Goal: Transaction & Acquisition: Book appointment/travel/reservation

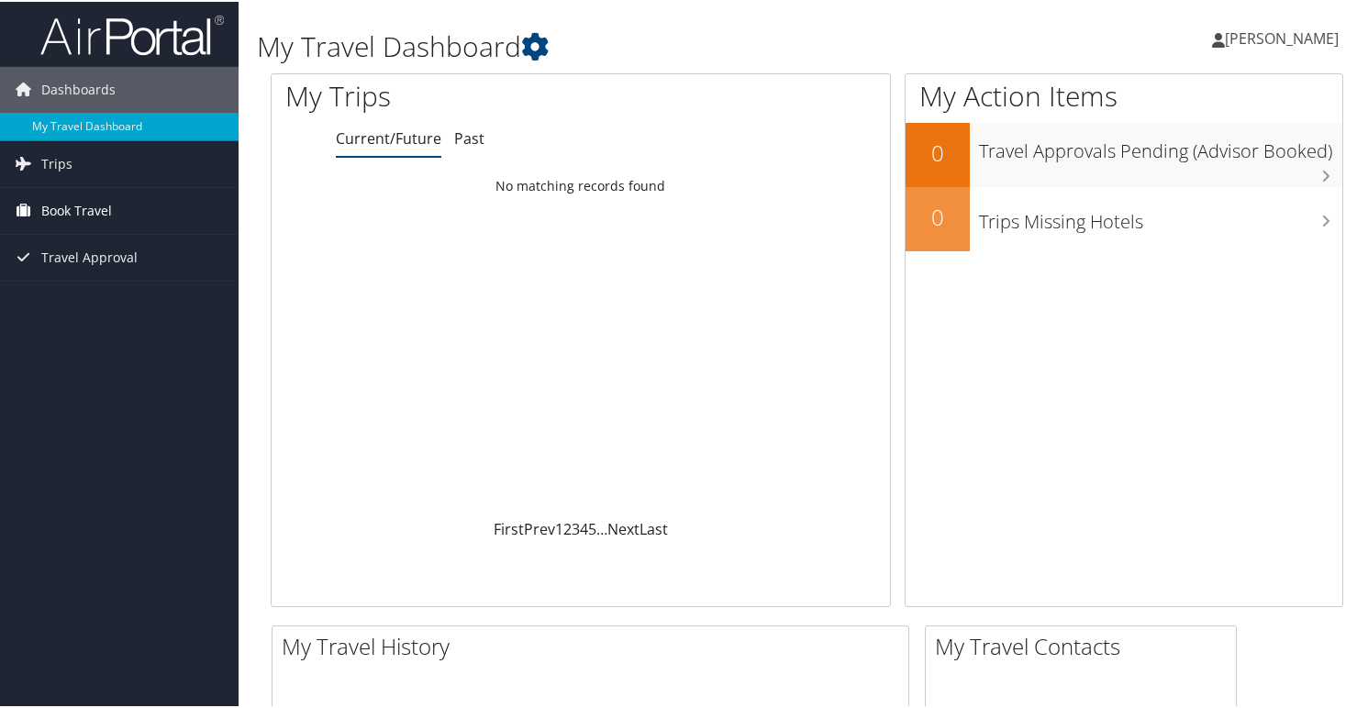
click at [183, 206] on link "Book Travel" at bounding box center [119, 209] width 238 height 46
click at [105, 210] on span "Book Travel" at bounding box center [76, 209] width 71 height 46
click at [97, 209] on span "Book Travel" at bounding box center [76, 209] width 71 height 46
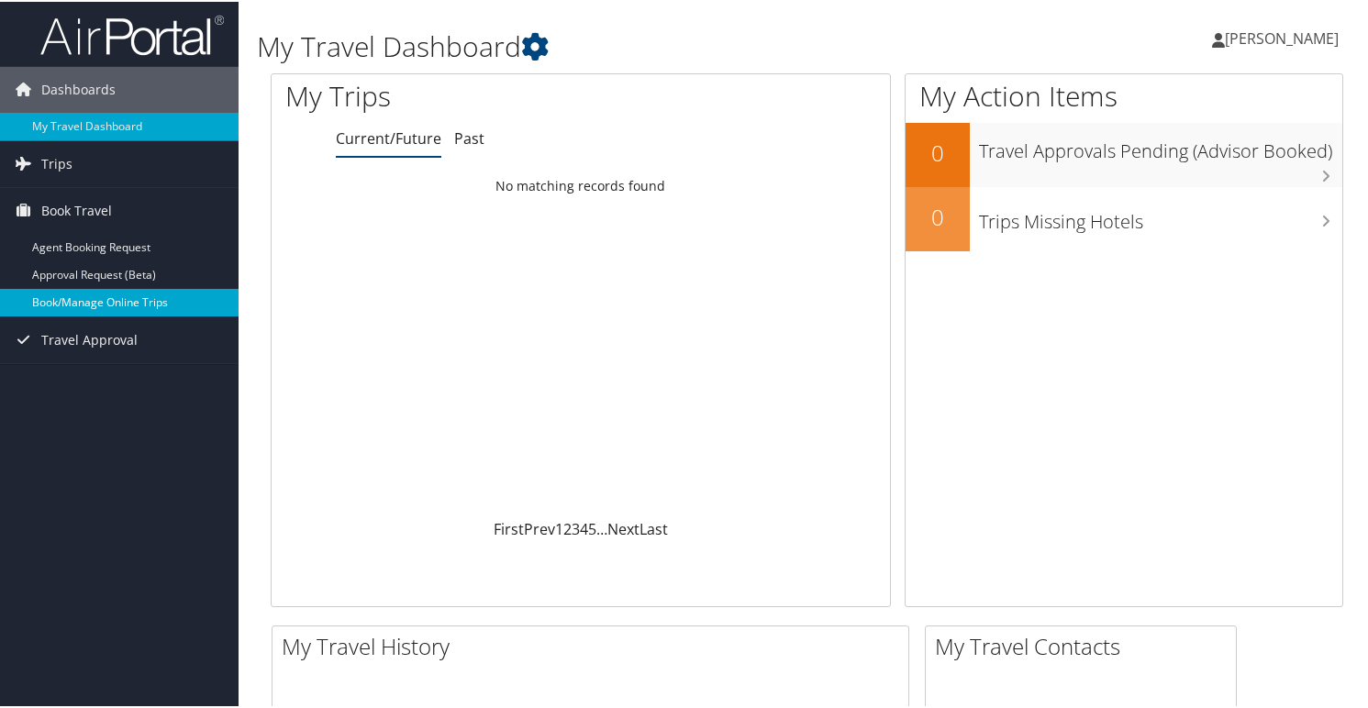
click at [137, 297] on link "Book/Manage Online Trips" at bounding box center [119, 301] width 238 height 28
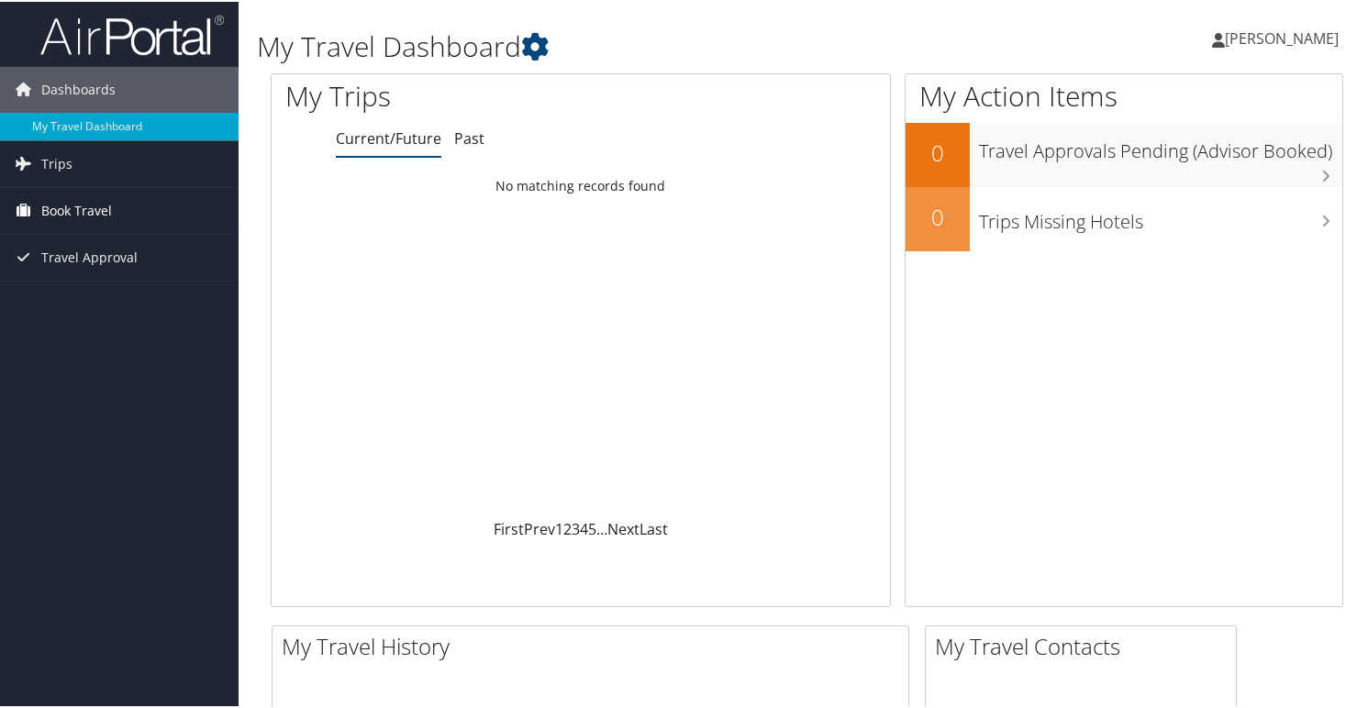
click at [69, 210] on span "Book Travel" at bounding box center [76, 209] width 71 height 46
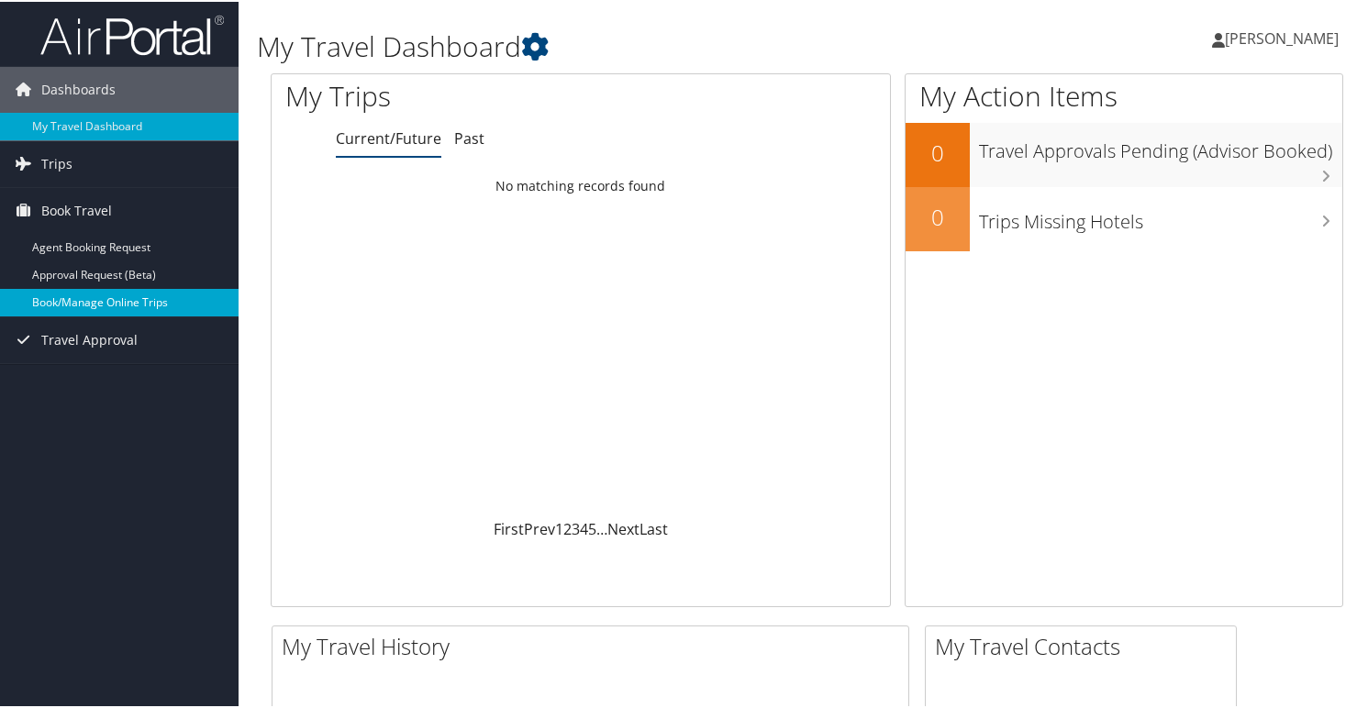
click at [95, 305] on link "Book/Manage Online Trips" at bounding box center [119, 301] width 238 height 28
